Goal: Register for event/course

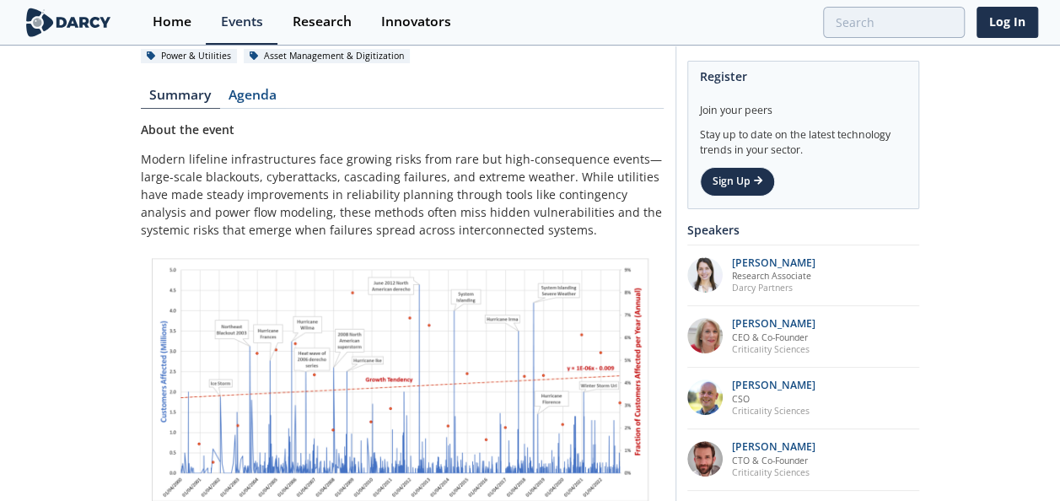
scroll to position [169, 0]
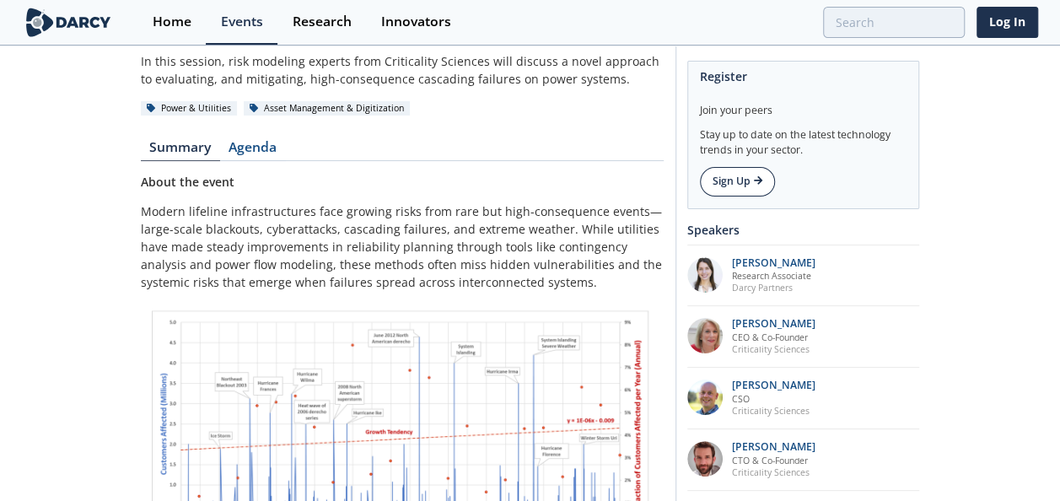
click at [719, 175] on link "Sign Up" at bounding box center [737, 181] width 75 height 29
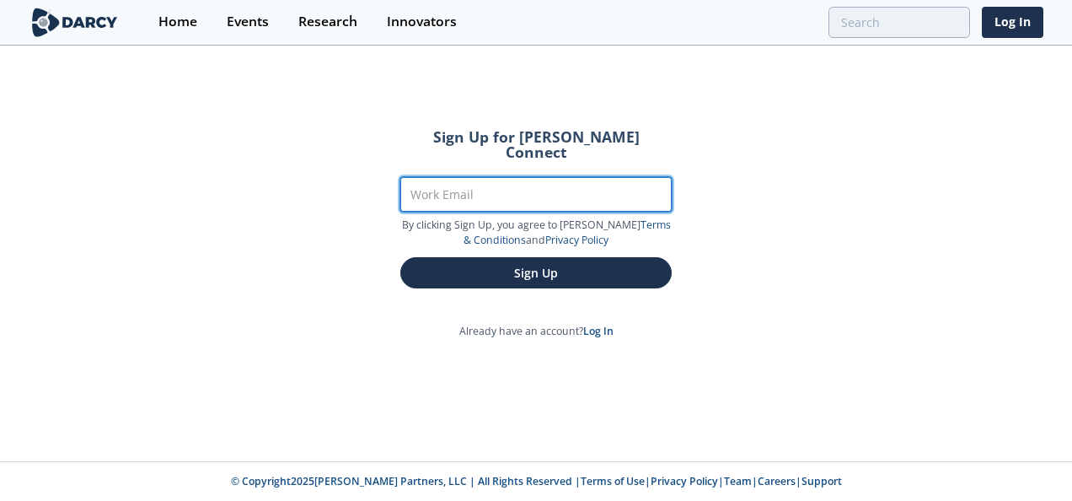
click at [484, 187] on input "Work Email" at bounding box center [535, 194] width 271 height 35
type input "giovanni.cock@ecopetrol.com.co"
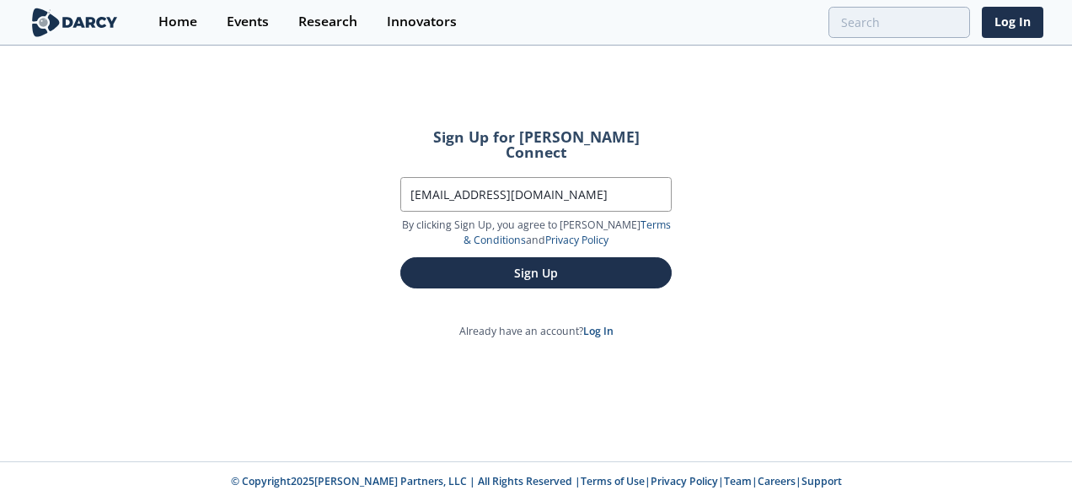
click at [506, 274] on form "Sign Up for Darcy Connect Work Email giovanni.cock@ecopetrol.com.co By clicking…" at bounding box center [536, 209] width 319 height 206
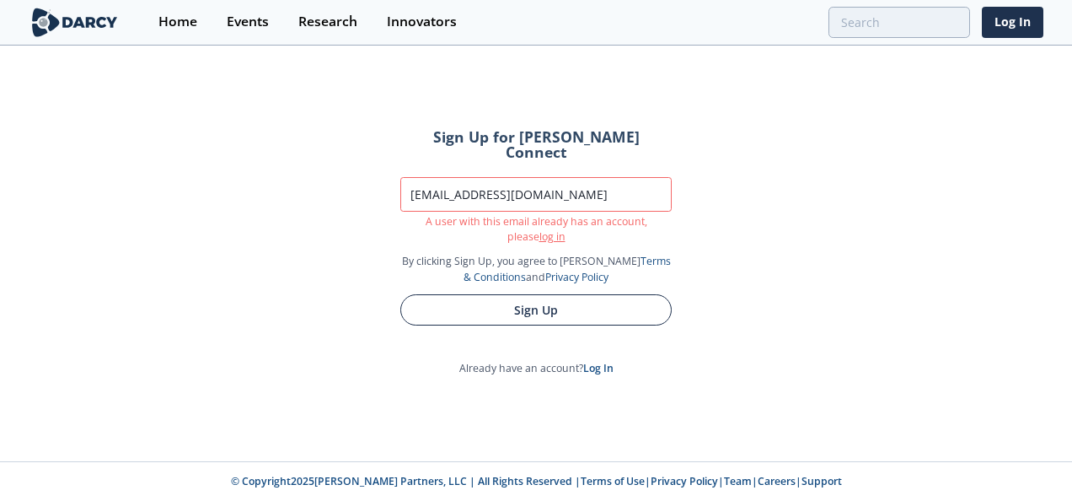
click at [522, 246] on form "Sign Up for Darcy Connect Work Email giovanni.cock@ecopetrol.com.co A user with…" at bounding box center [536, 227] width 319 height 243
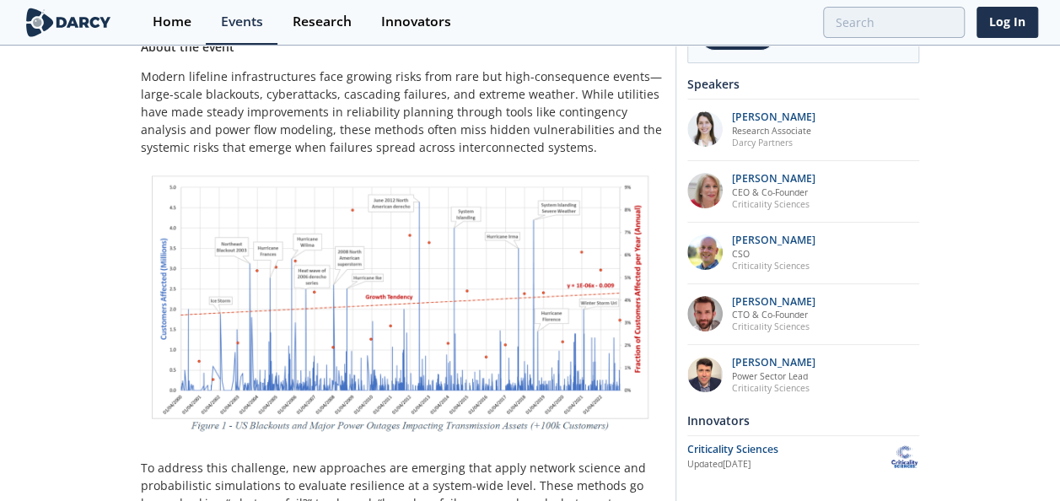
scroll to position [337, 0]
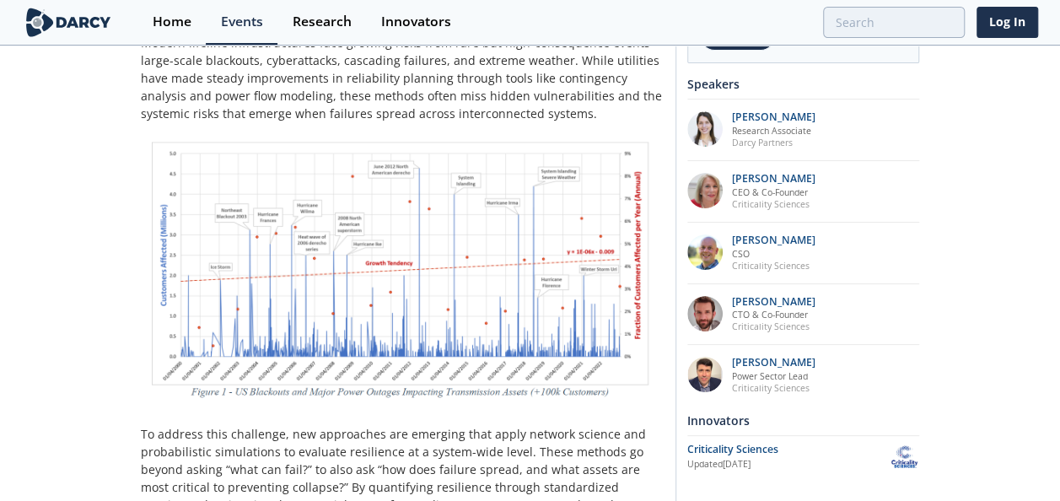
click at [376, 251] on img at bounding box center [402, 273] width 523 height 279
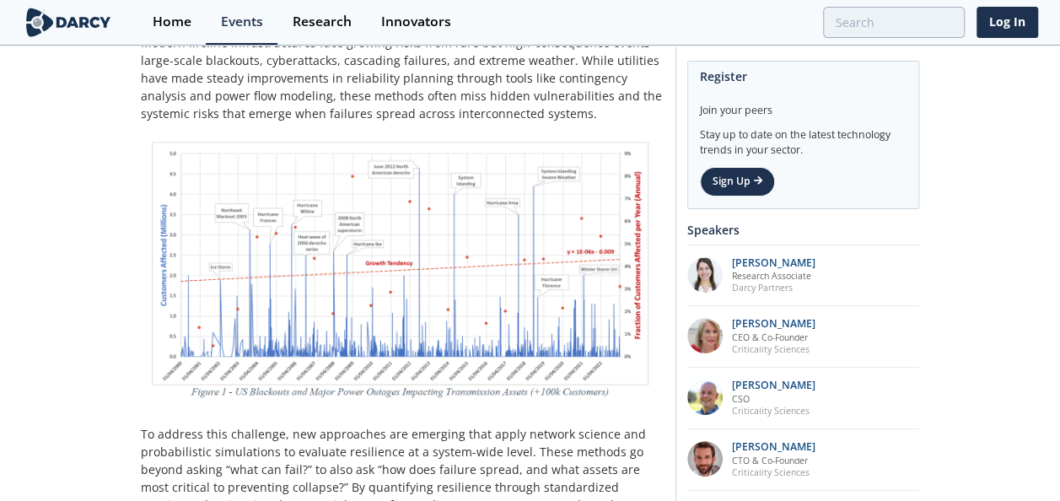
scroll to position [0, 0]
